Goal: Transaction & Acquisition: Purchase product/service

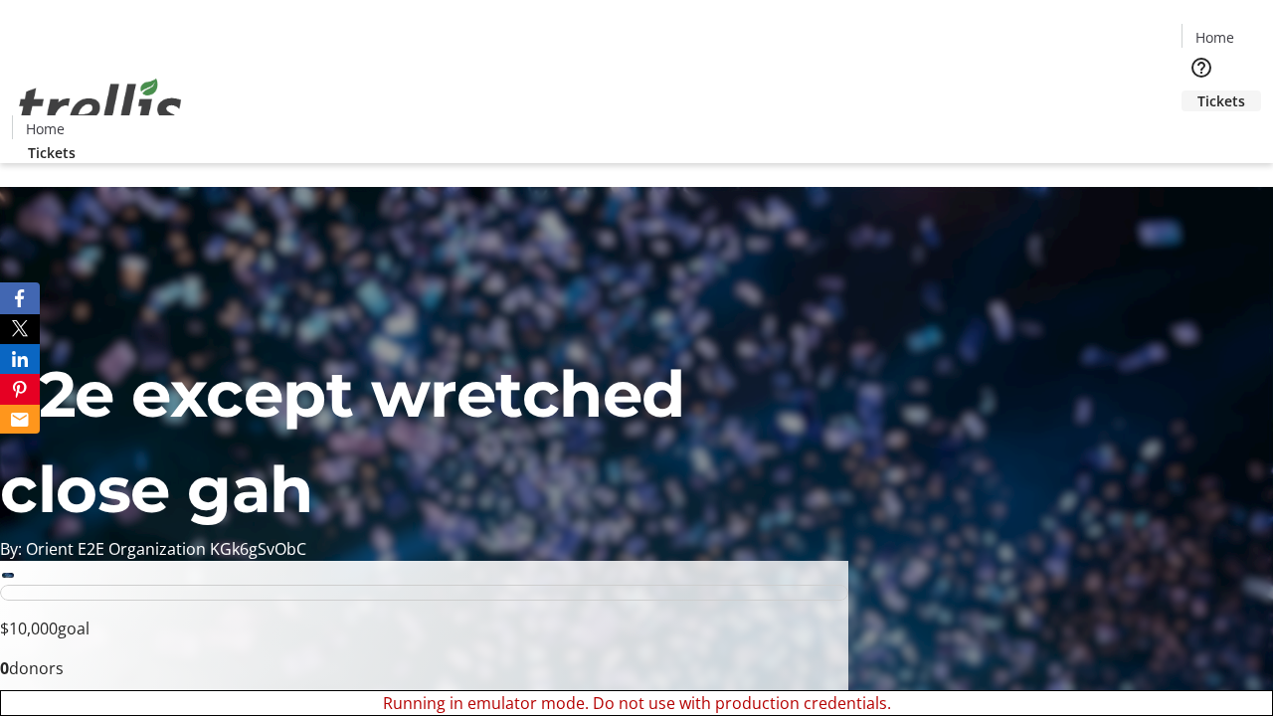
click at [1197, 91] on span "Tickets" at bounding box center [1221, 101] width 48 height 21
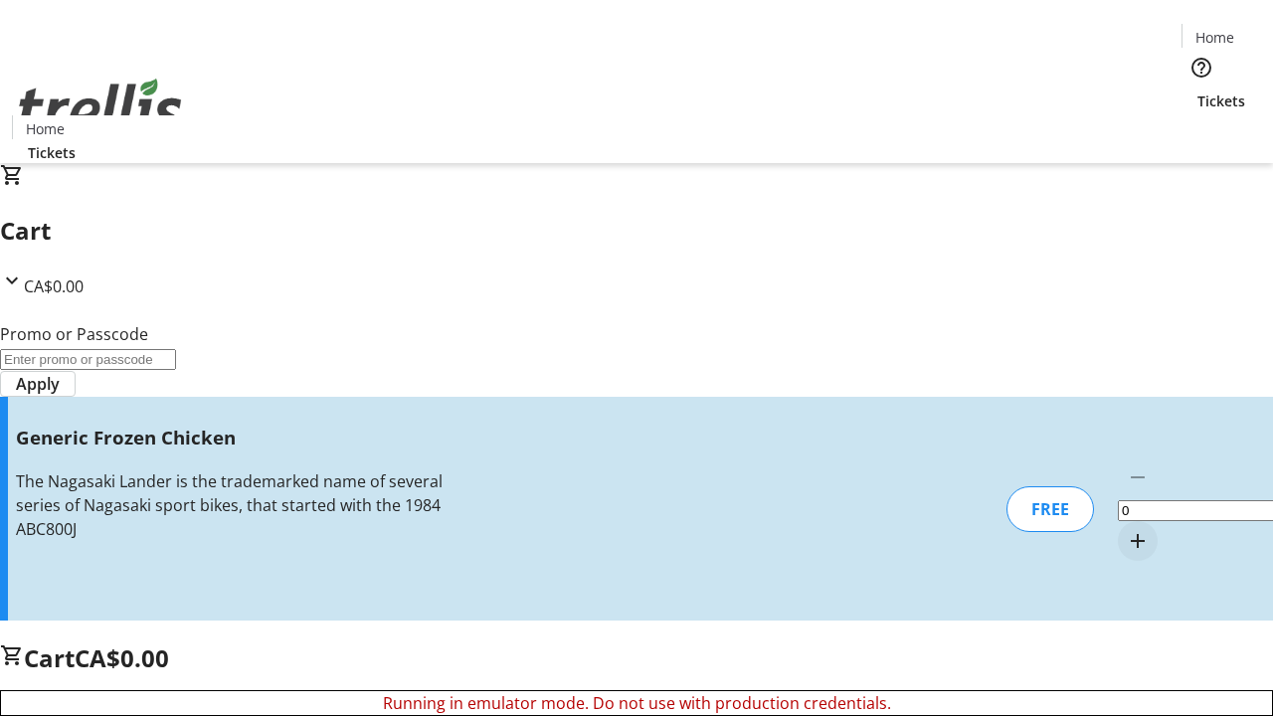
click at [1126, 529] on mat-icon "Increment by one" at bounding box center [1138, 541] width 24 height 24
type input "1"
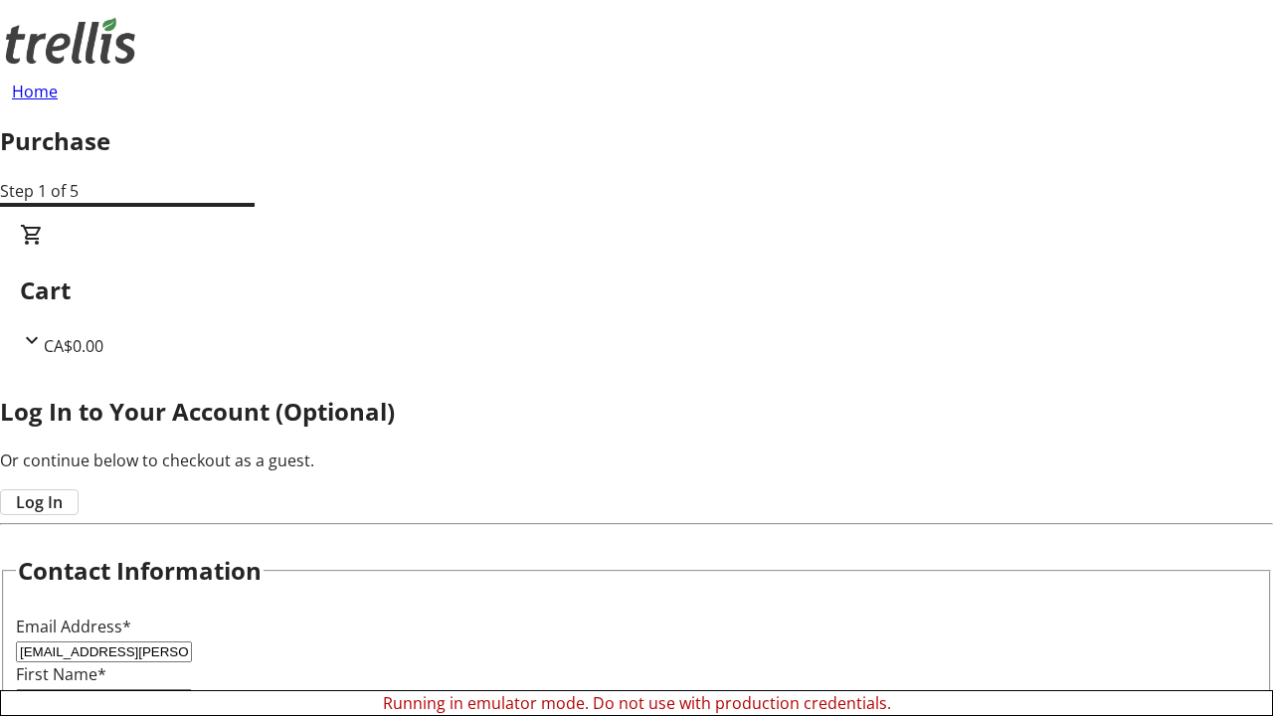
type input "[PERSON_NAME]"
